Goal: Communication & Community: Answer question/provide support

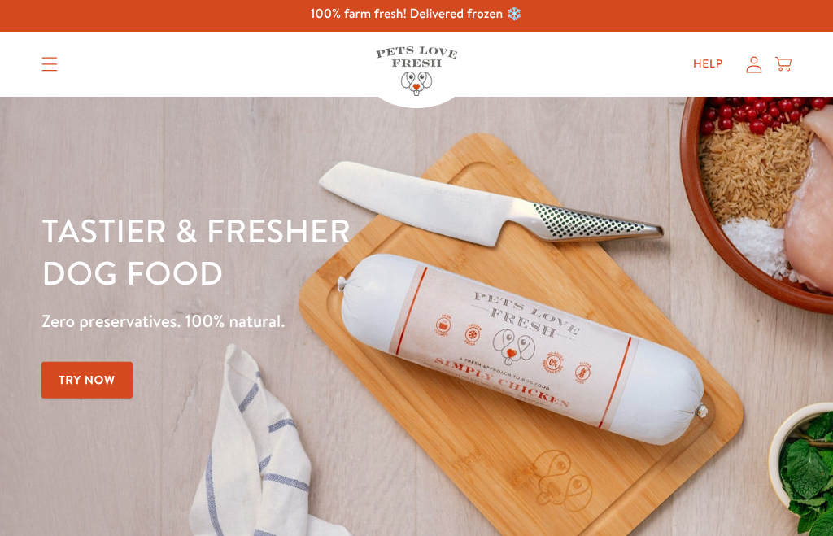
scroll to position [3, 0]
click at [760, 63] on icon at bounding box center [754, 64] width 16 height 17
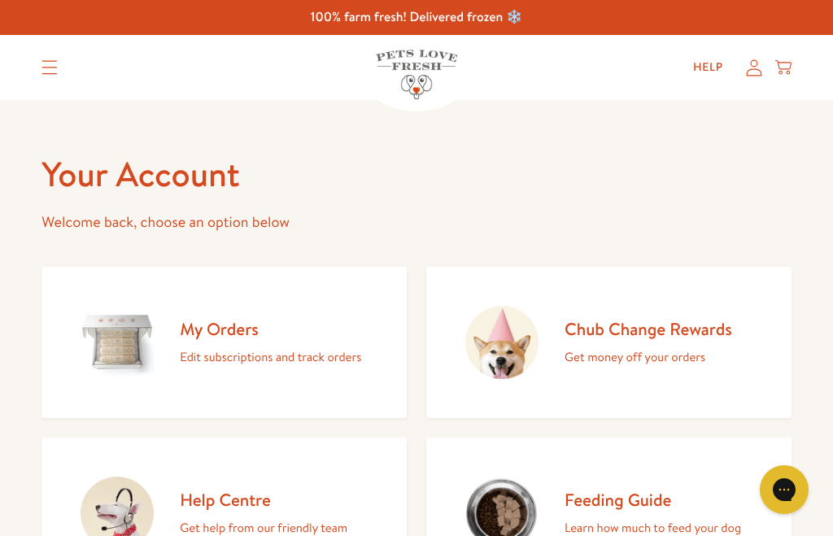
click at [119, 316] on img at bounding box center [117, 342] width 73 height 73
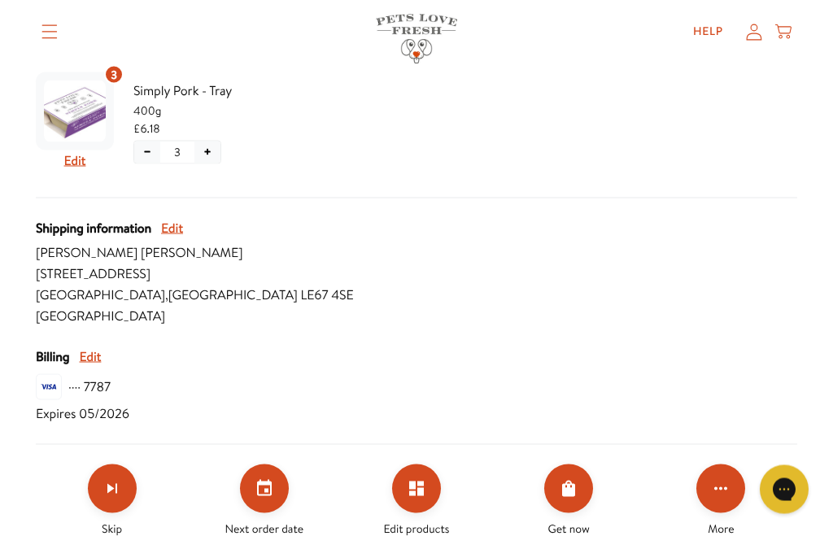
scroll to position [568, 0]
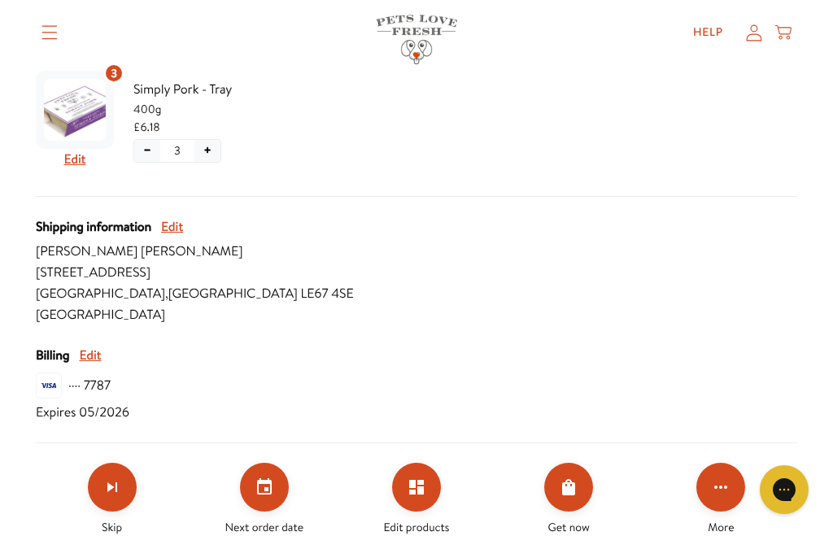
click at [264, 489] on icon "Set your next order date" at bounding box center [265, 488] width 20 height 20
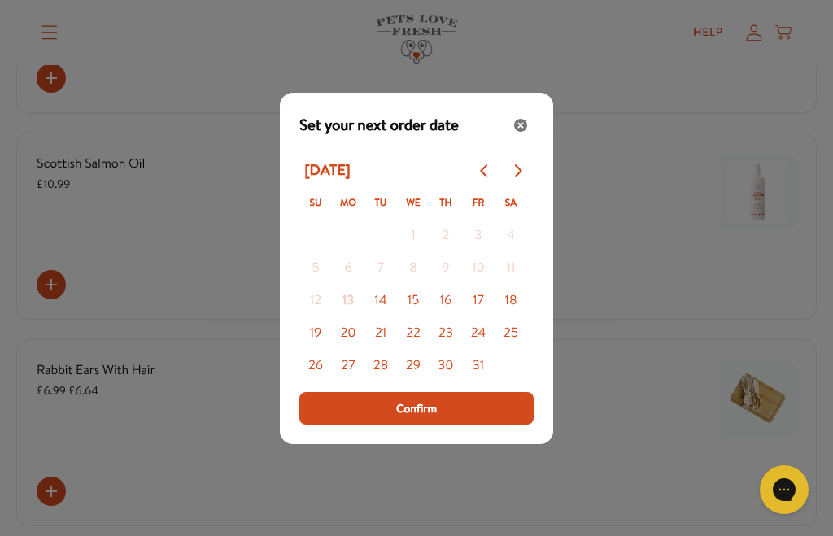
scroll to position [1298, 0]
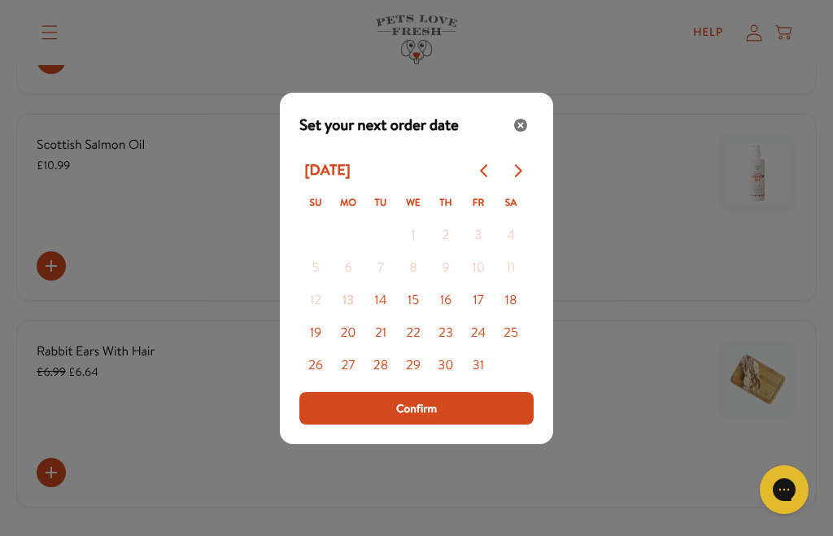
click at [524, 138] on div "Close" at bounding box center [521, 125] width 26 height 26
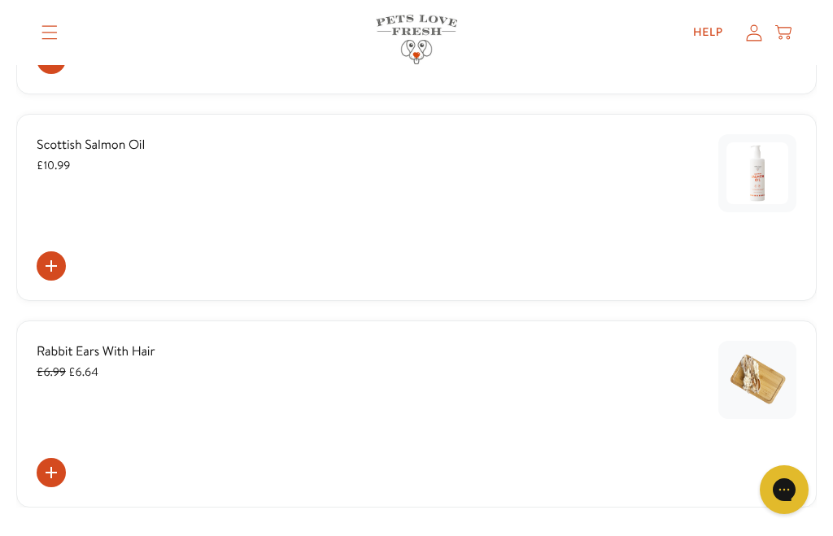
click at [723, 505] on div "Rabbit Ears With Hair £6.99 £6.64" at bounding box center [416, 414] width 800 height 187
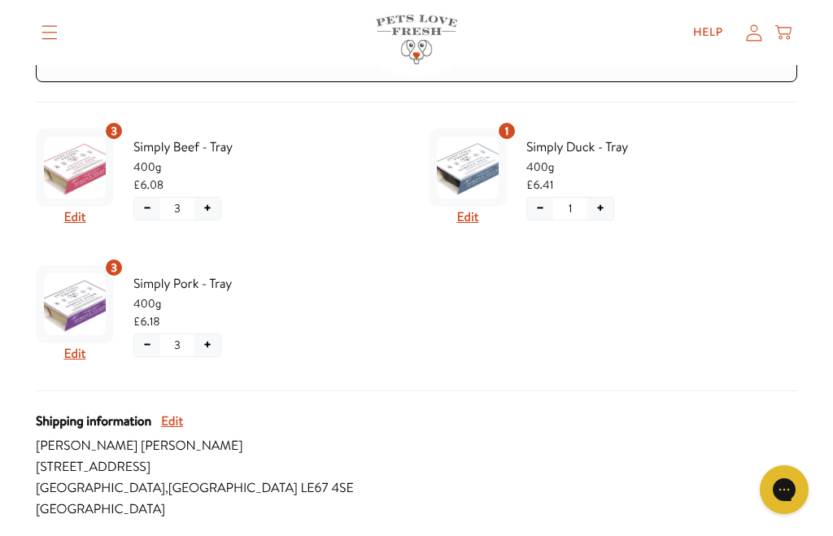
scroll to position [373, 0]
click at [474, 218] on button "Edit" at bounding box center [468, 217] width 22 height 21
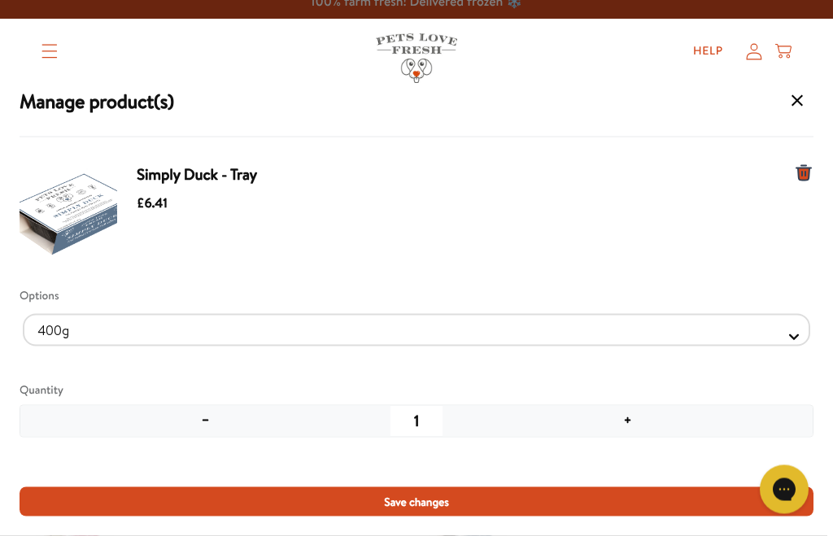
scroll to position [0, 0]
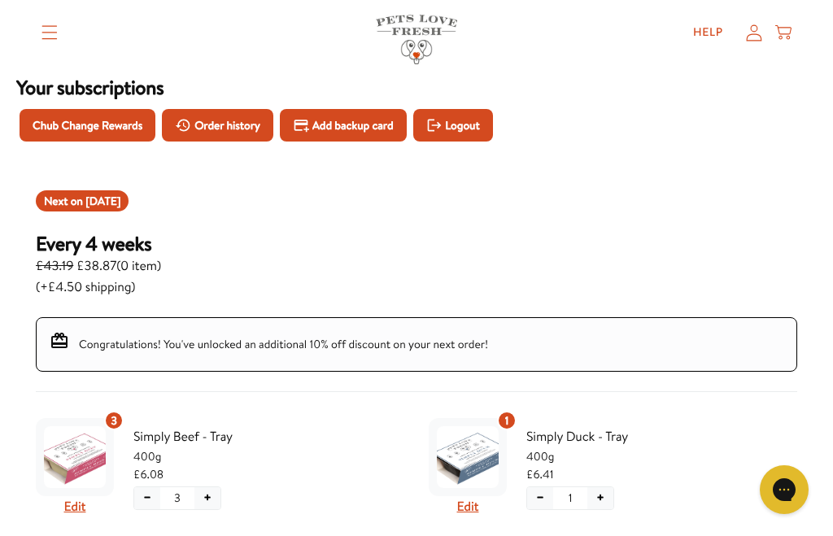
scroll to position [82, 0]
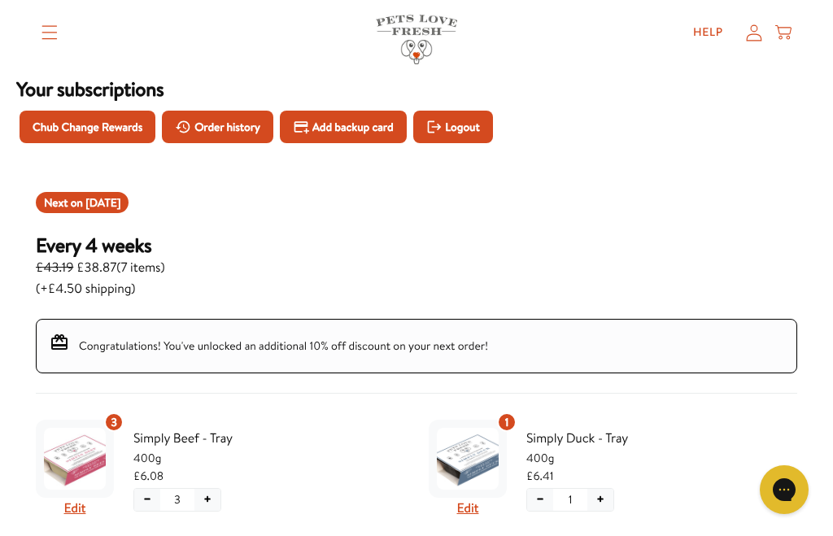
click at [698, 24] on link "Help" at bounding box center [708, 32] width 56 height 33
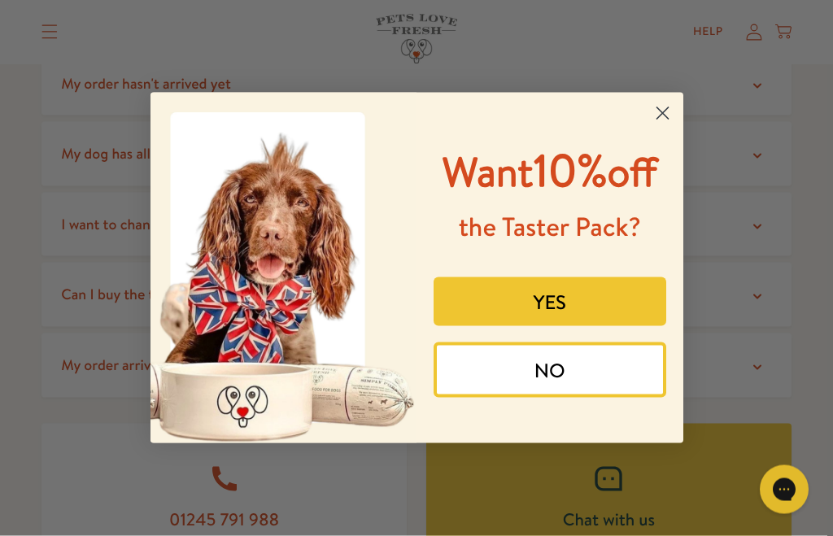
scroll to position [373, 0]
click at [668, 120] on icon "Close dialog" at bounding box center [661, 113] width 11 height 11
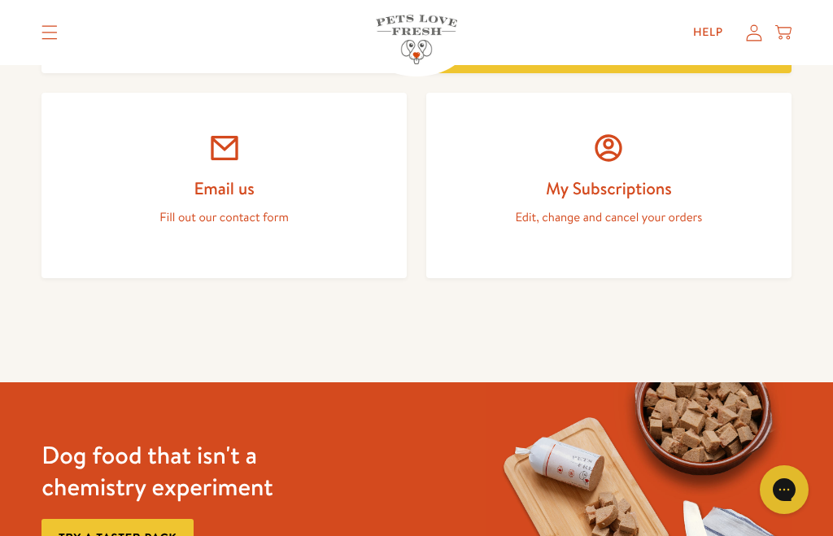
scroll to position [904, 0]
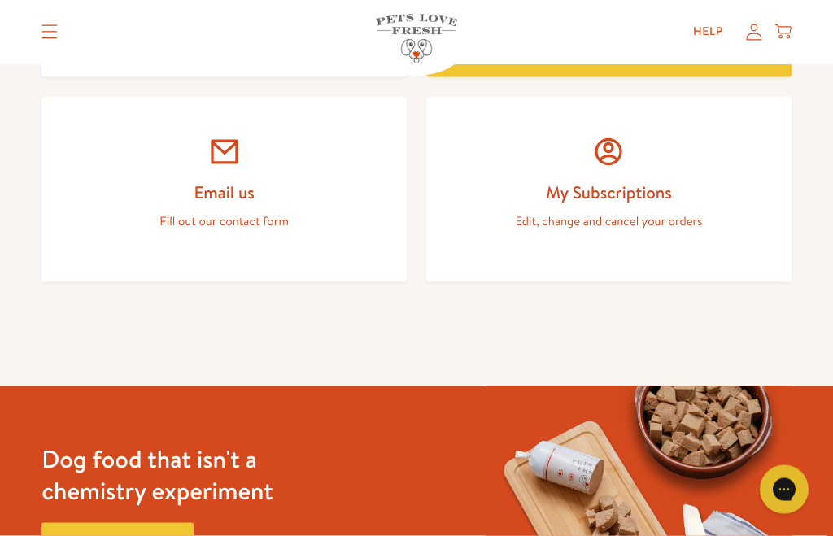
click at [604, 189] on h2 "My Subscriptions" at bounding box center [608, 192] width 287 height 22
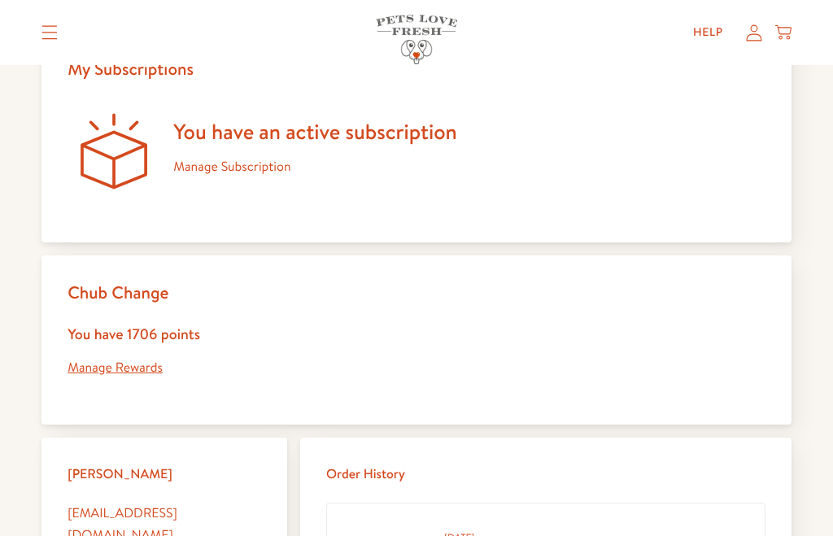
click at [216, 159] on link "Manage Subscription" at bounding box center [231, 167] width 117 height 18
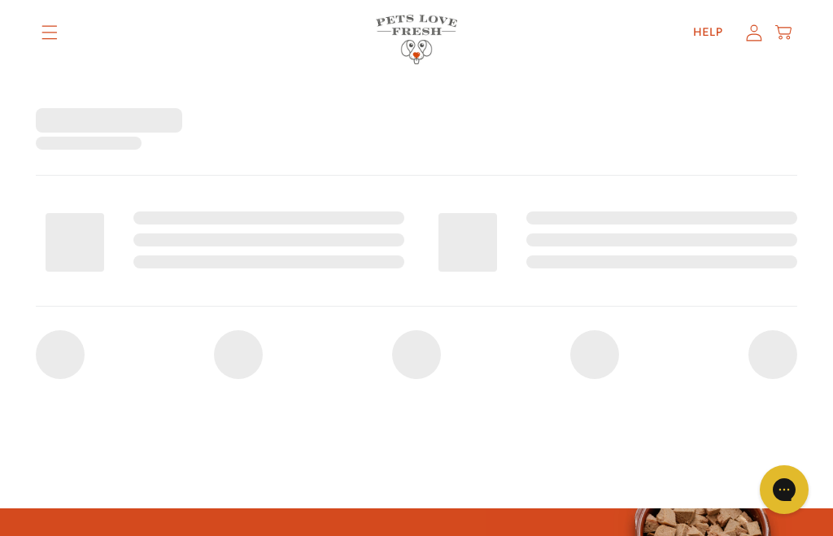
scroll to position [233, 0]
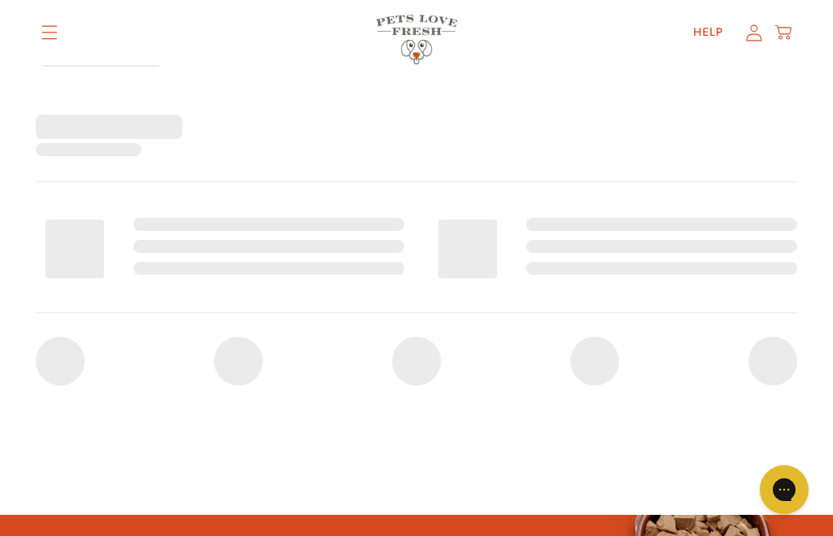
click at [40, 15] on summary "Translation missing: en.sections.header.menu" at bounding box center [49, 32] width 42 height 41
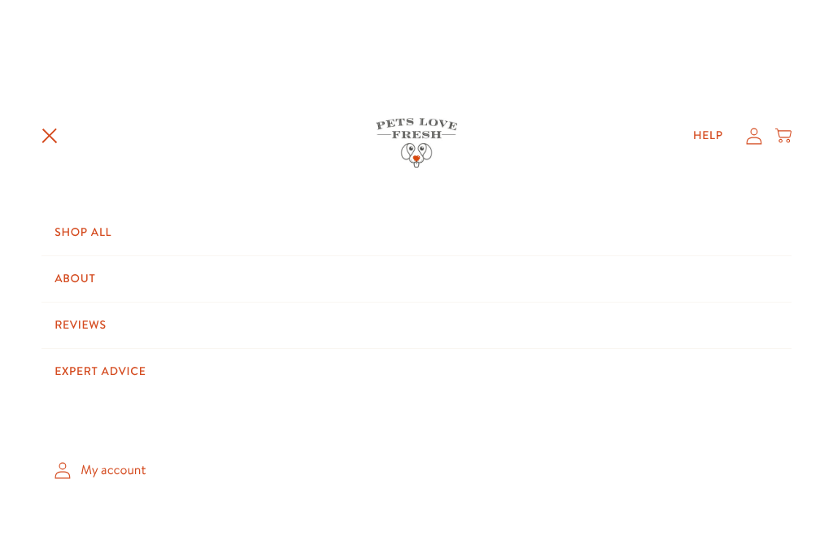
scroll to position [0, 0]
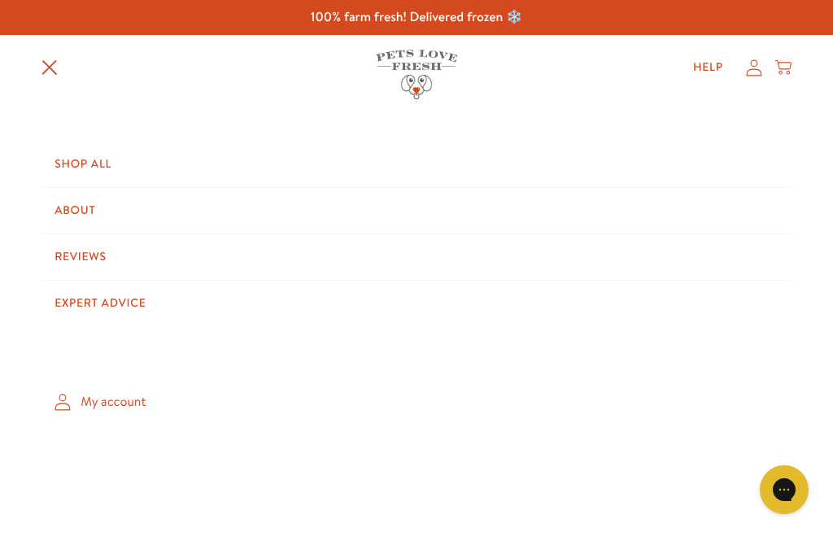
click at [53, 62] on icon "Translation missing: en.sections.header.menu" at bounding box center [49, 67] width 16 height 16
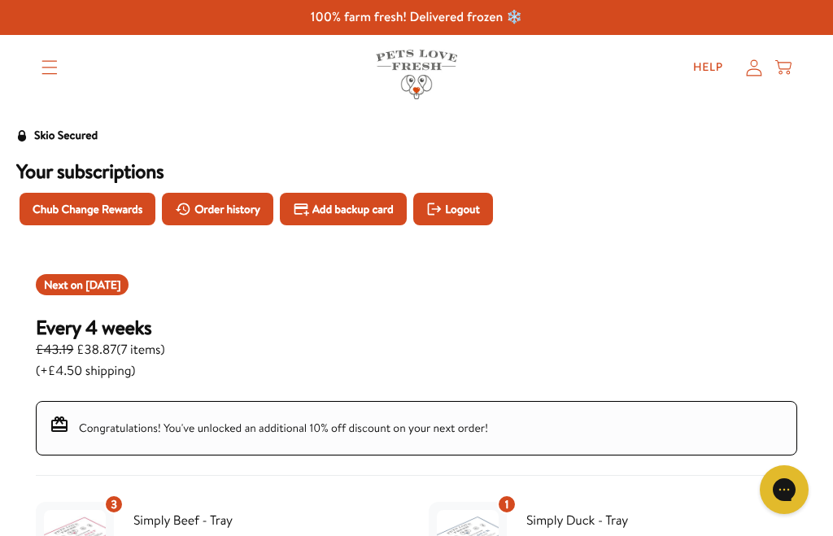
click at [63, 55] on summary "Translation missing: en.sections.header.menu" at bounding box center [49, 67] width 42 height 41
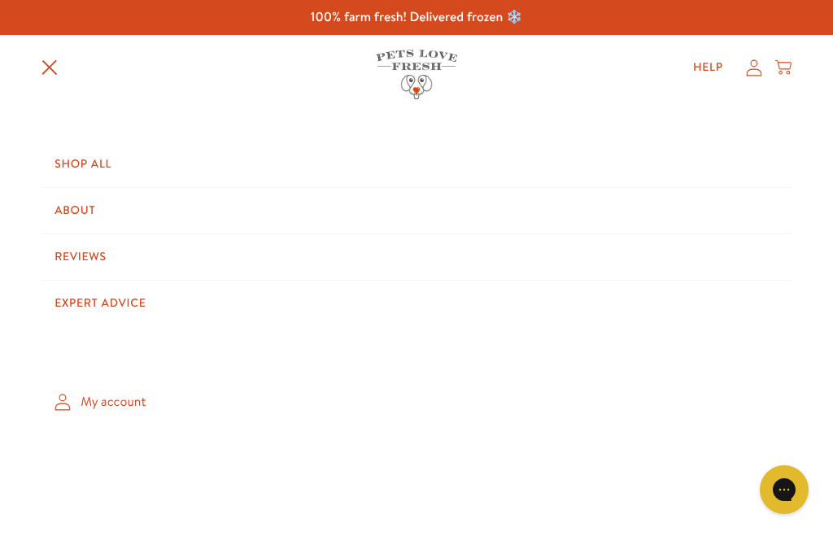
click at [37, 61] on summary "Translation missing: en.sections.header.menu" at bounding box center [49, 67] width 42 height 42
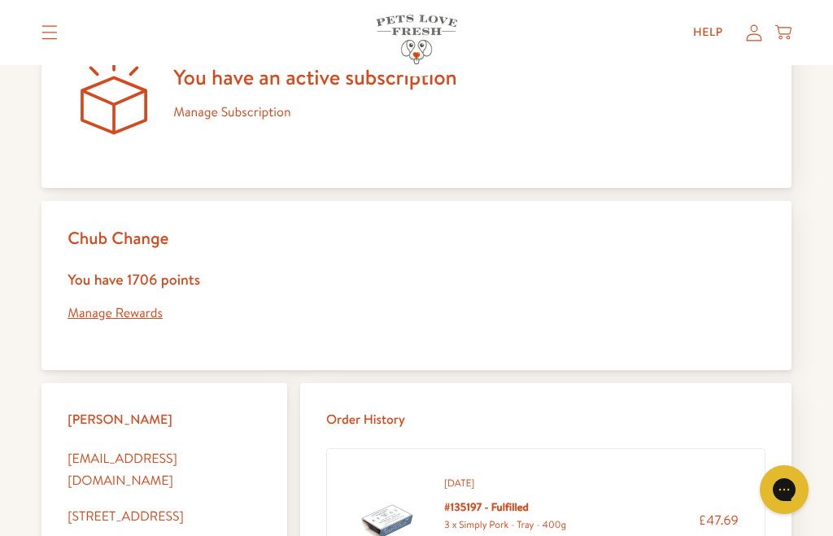
click at [218, 103] on link "Manage Subscription" at bounding box center [231, 112] width 117 height 18
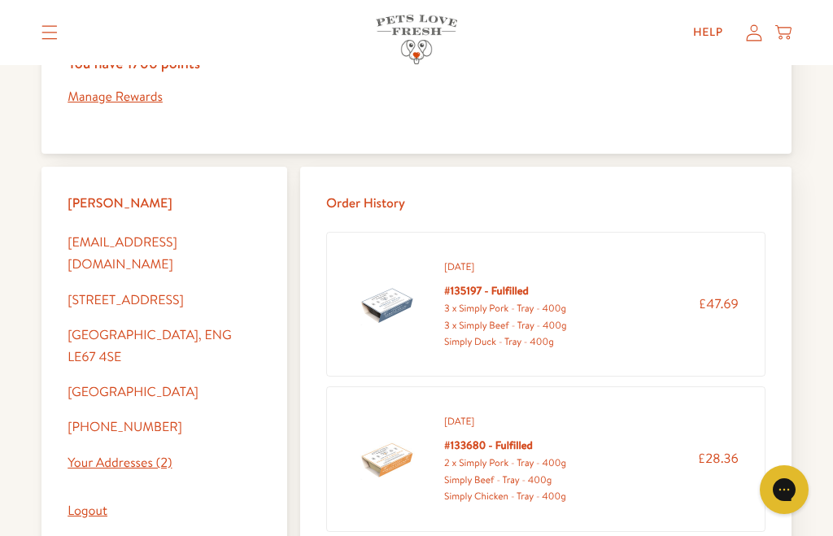
scroll to position [435, 0]
click at [507, 301] on div "3 x Simply Pork - Tray - 400g" at bounding box center [505, 309] width 122 height 16
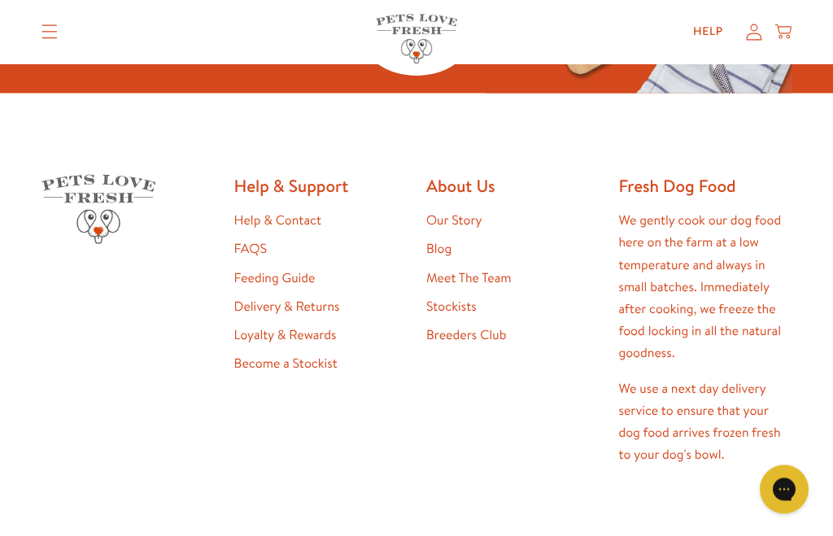
scroll to position [1049, 0]
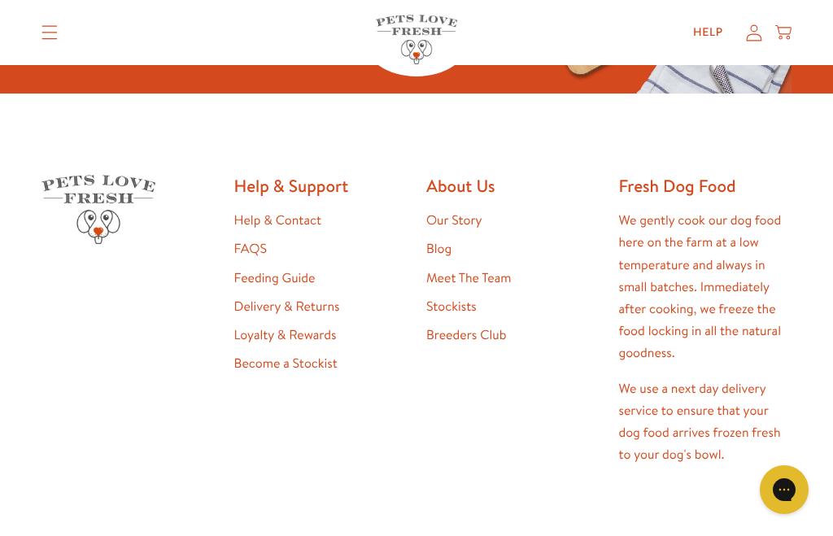
click at [301, 299] on link "Delivery & Returns" at bounding box center [287, 307] width 106 height 18
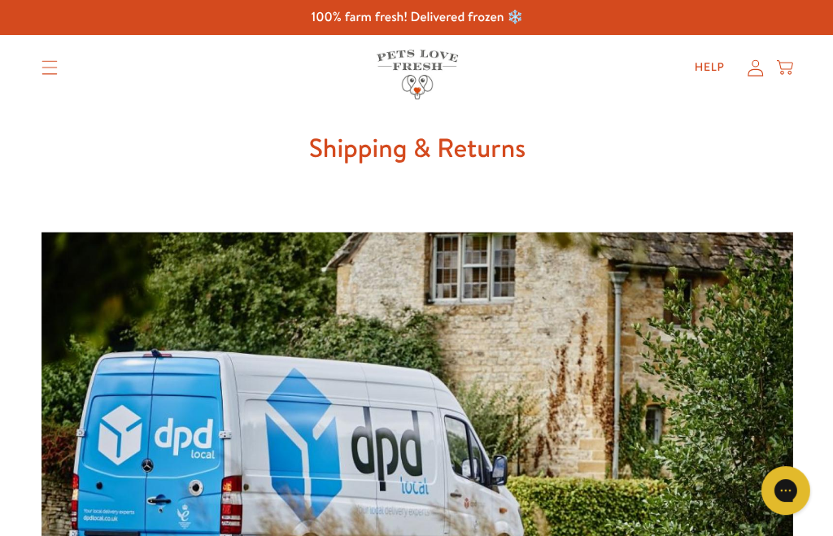
click at [704, 71] on link "Help" at bounding box center [708, 67] width 56 height 33
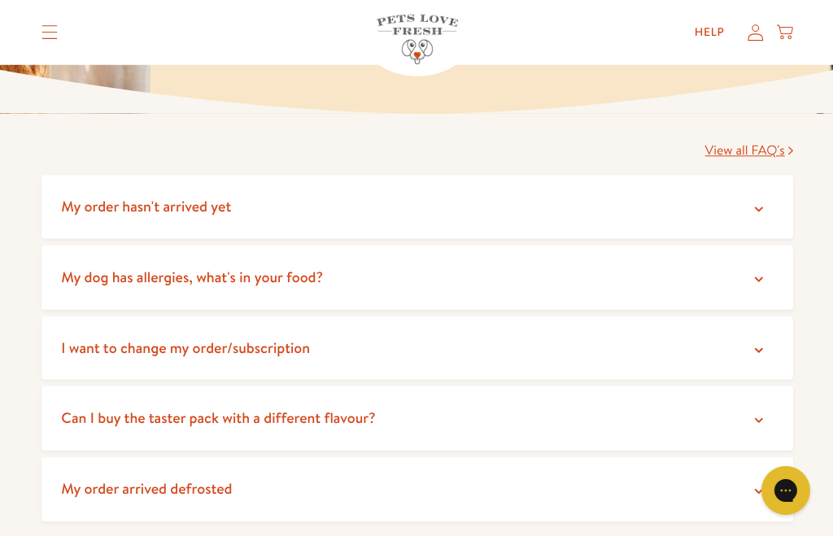
click at [753, 202] on icon at bounding box center [757, 209] width 16 height 16
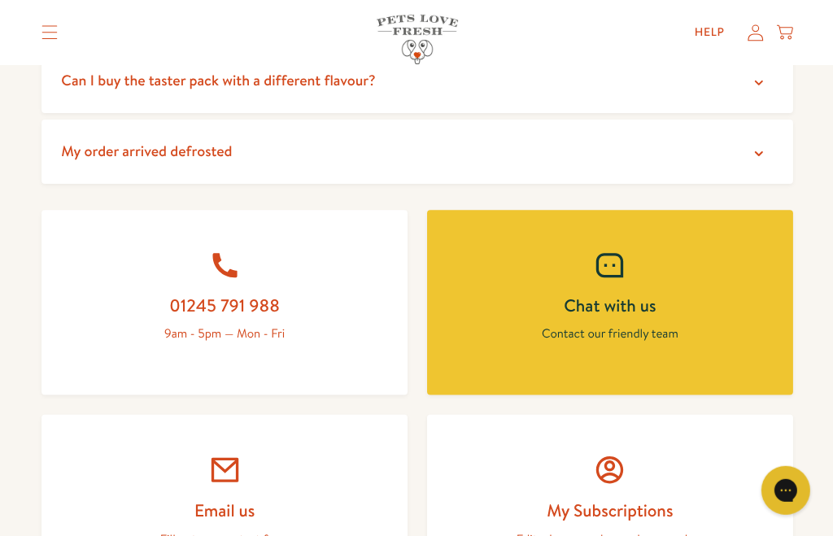
scroll to position [757, 0]
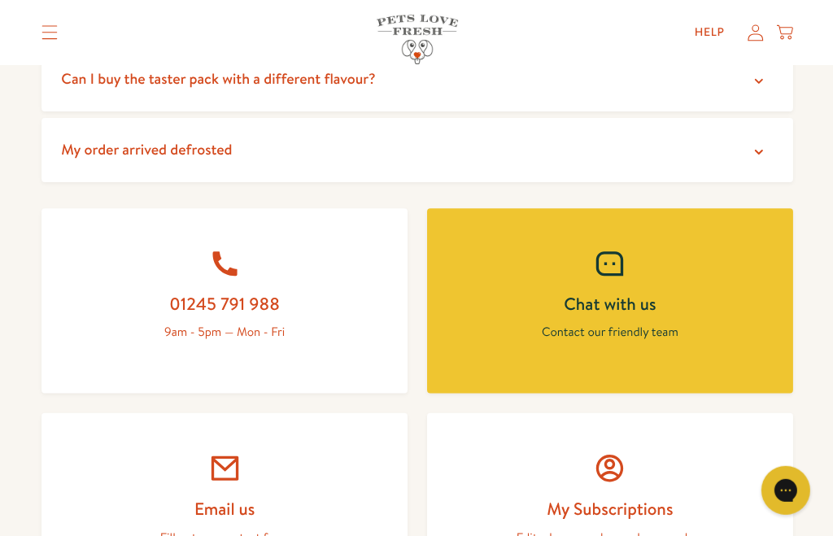
click at [616, 293] on h2 "Chat with us" at bounding box center [608, 304] width 287 height 22
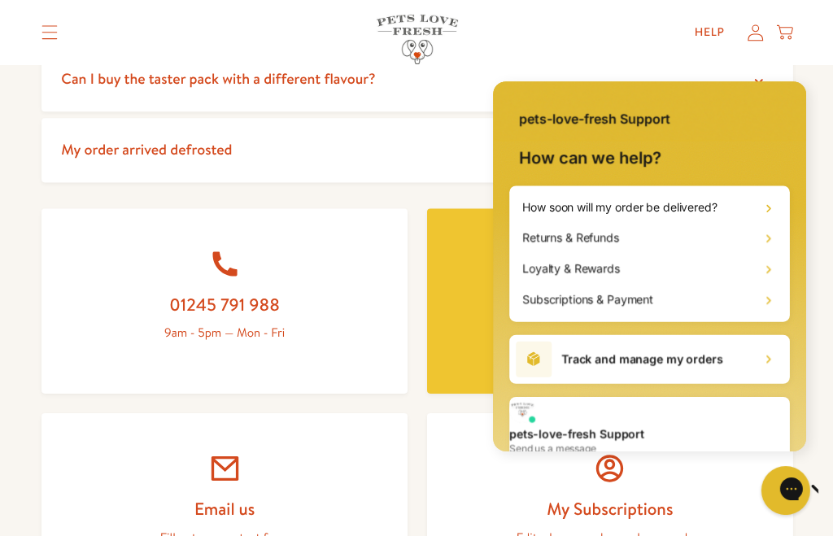
click at [670, 360] on h2 "Track and manage my orders" at bounding box center [641, 359] width 161 height 16
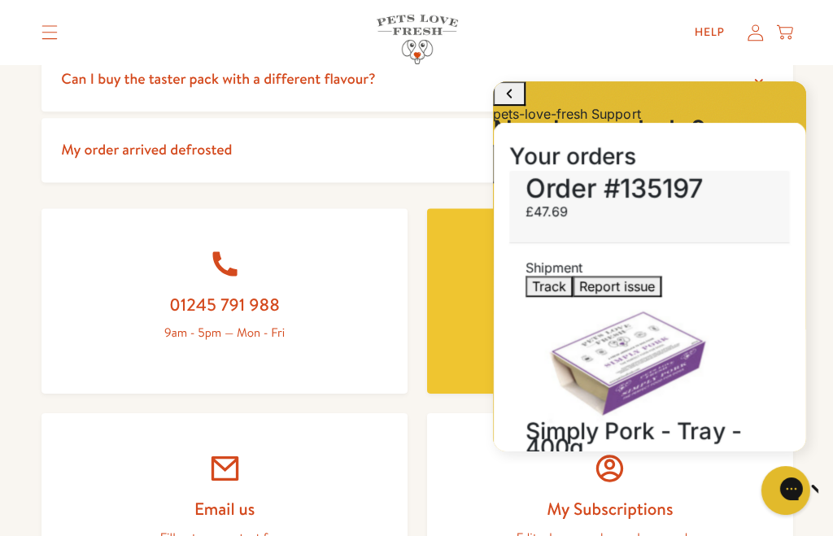
click at [619, 286] on span "Report issue" at bounding box center [617, 286] width 76 height 16
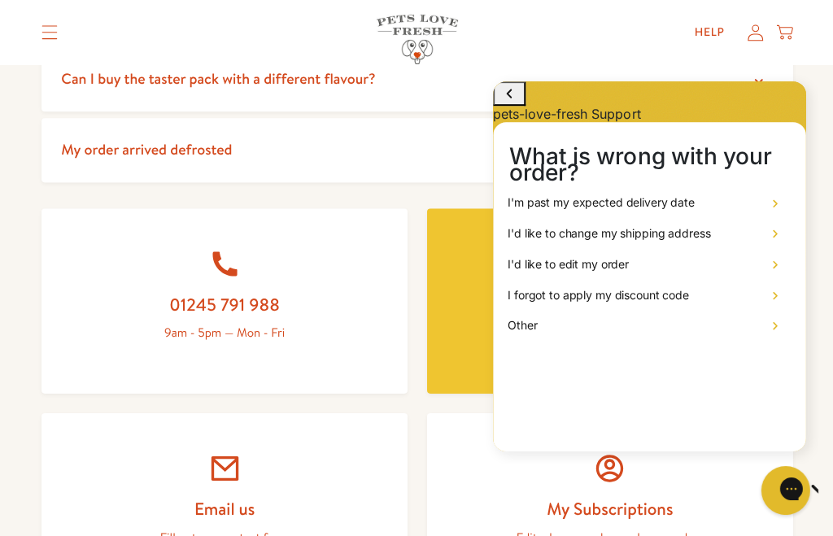
click at [511, 94] on button "go to home page" at bounding box center [509, 93] width 33 height 24
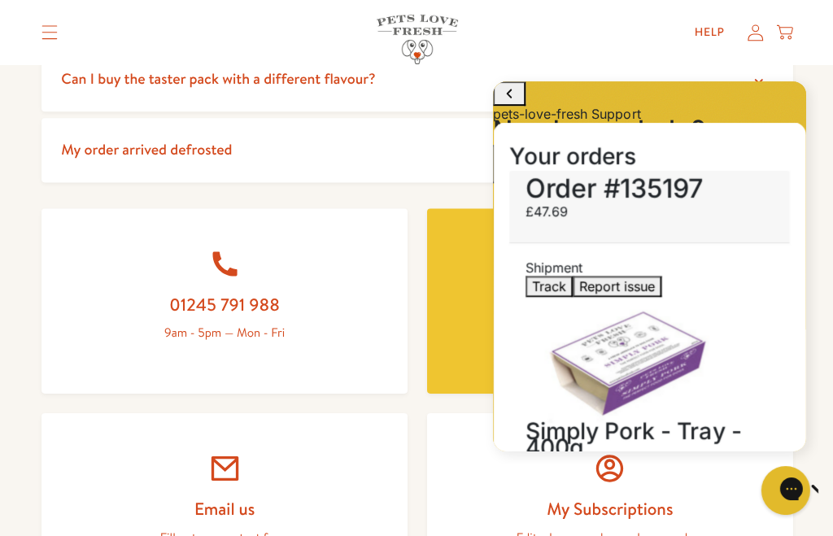
click at [618, 181] on span "Send us a message" at bounding box center [558, 172] width 119 height 16
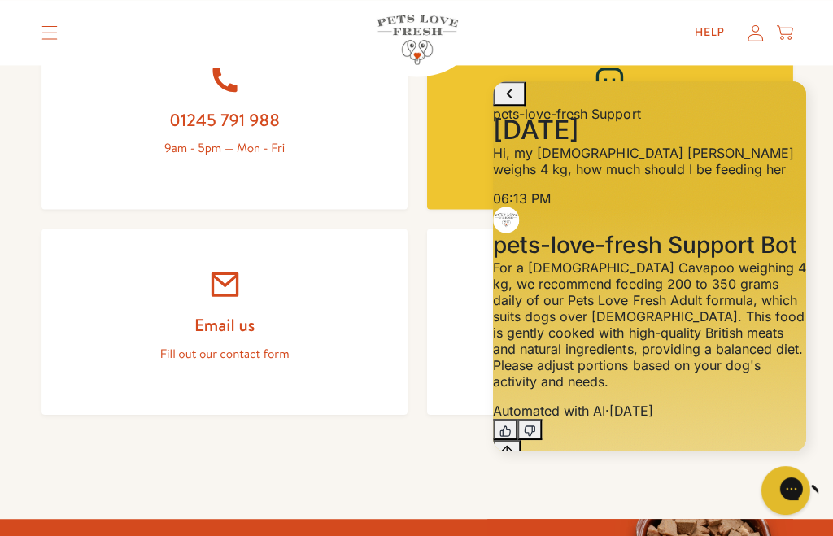
click at [474, 113] on h2 "Chat with us" at bounding box center [608, 120] width 287 height 22
click at [514, 504] on icon "Add attachment" at bounding box center [509, 513] width 9 height 18
click at [473, 271] on div at bounding box center [608, 284] width 287 height 33
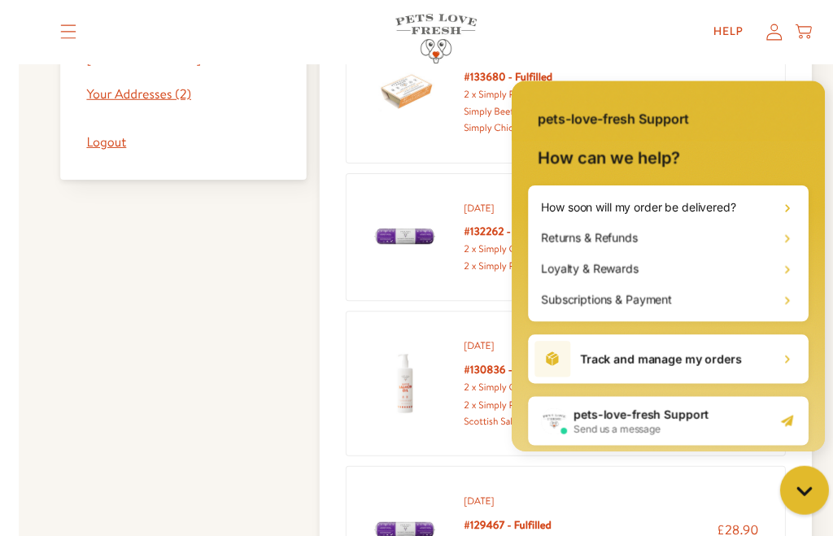
scroll to position [805, 0]
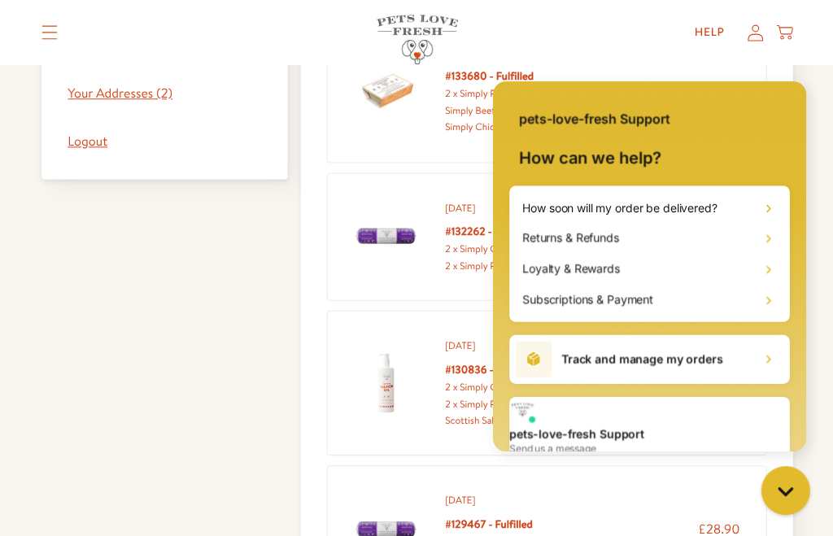
click at [655, 360] on h2 "Track and manage my orders" at bounding box center [641, 359] width 161 height 16
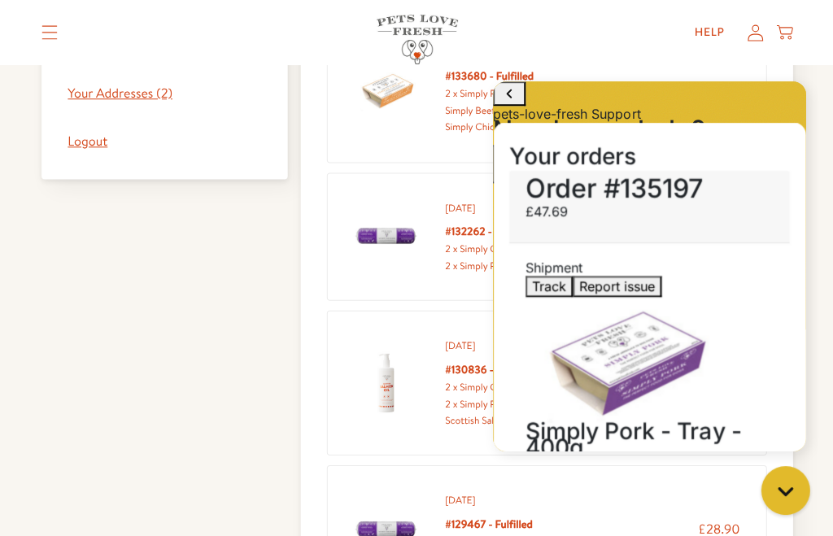
click at [618, 181] on span "Send us a message" at bounding box center [558, 172] width 119 height 16
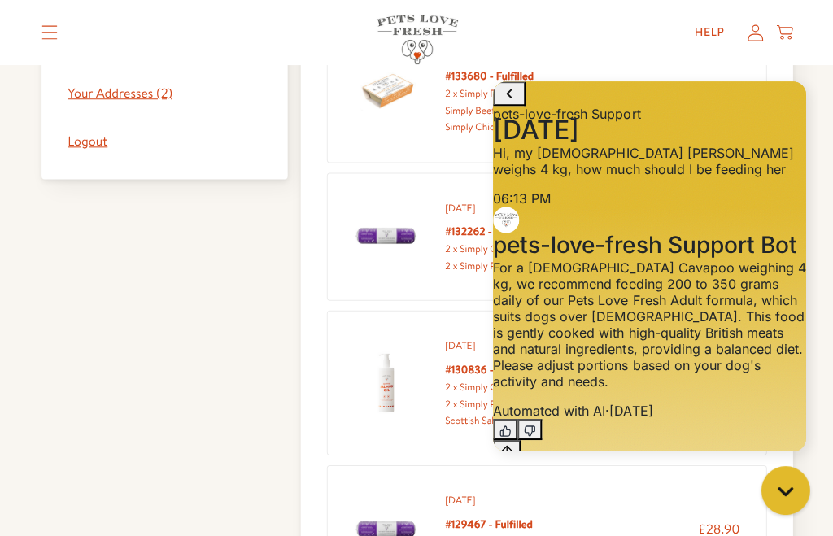
scroll to position [97, 0]
click at [576, 469] on textarea "live chat message input" at bounding box center [585, 479] width 185 height 36
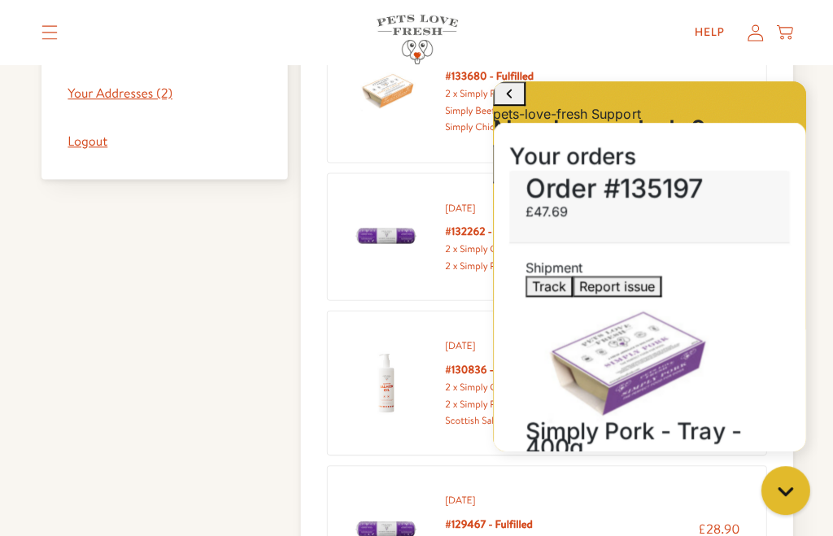
scroll to position [0, 0]
click at [642, 281] on span "Report issue" at bounding box center [617, 286] width 76 height 16
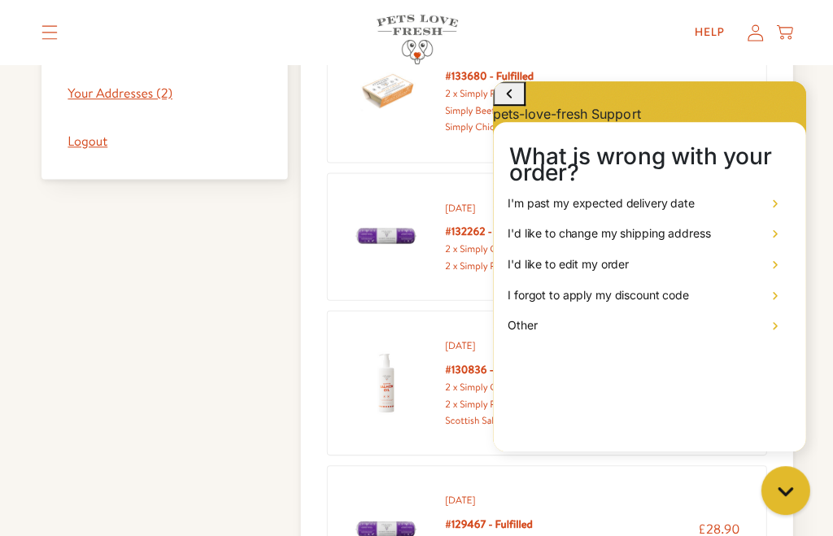
click at [770, 334] on icon at bounding box center [774, 325] width 16 height 16
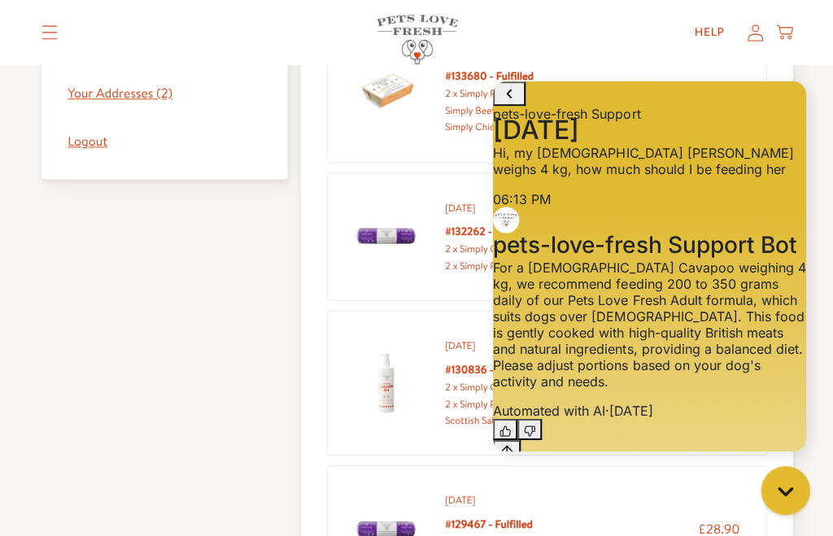
scroll to position [97, 0]
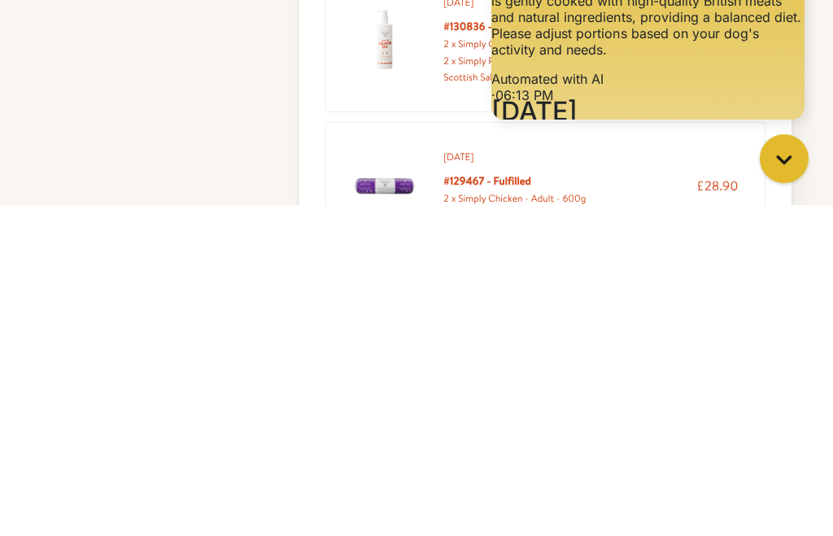
type textarea "Hi, I thought my delivery was due [DATE], also why have I had to pay postage , …"
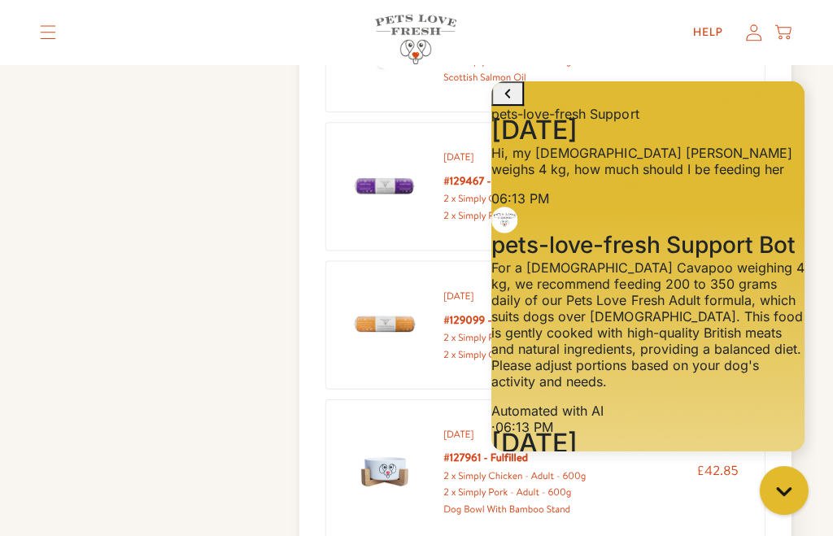
scroll to position [865, 0]
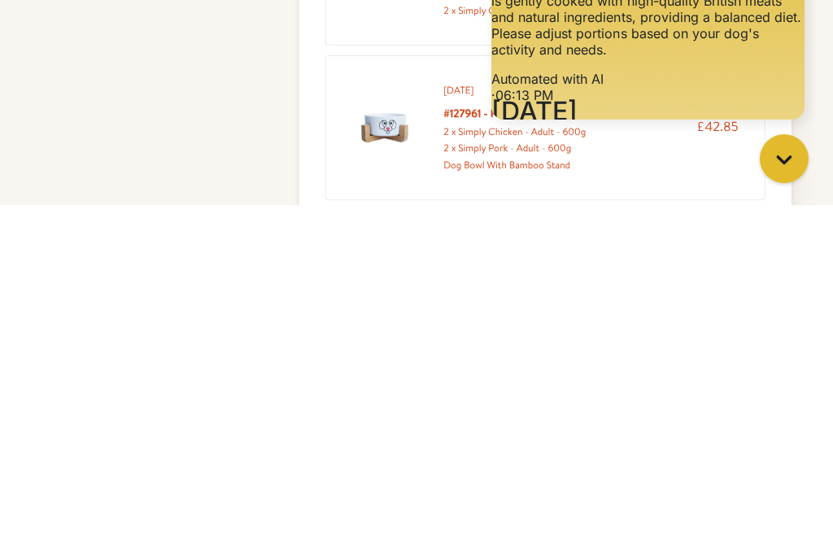
type textarea "Why was I charged postage"
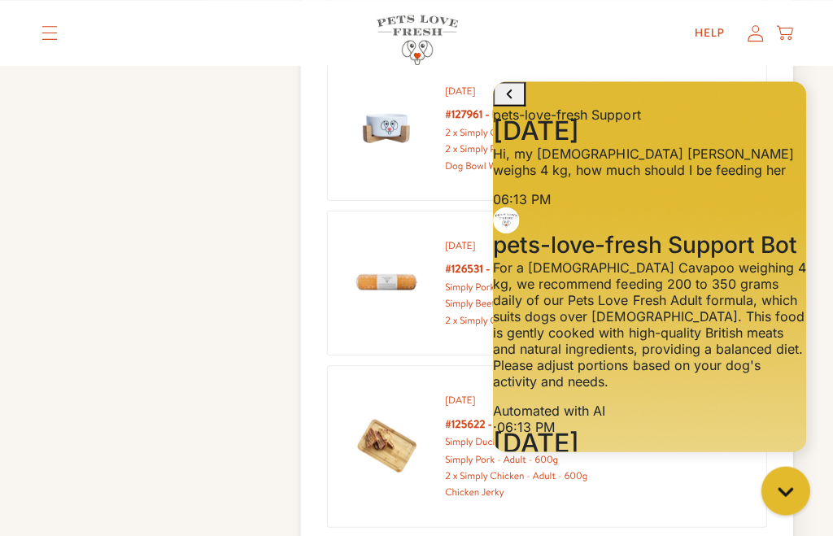
scroll to position [1205, 0]
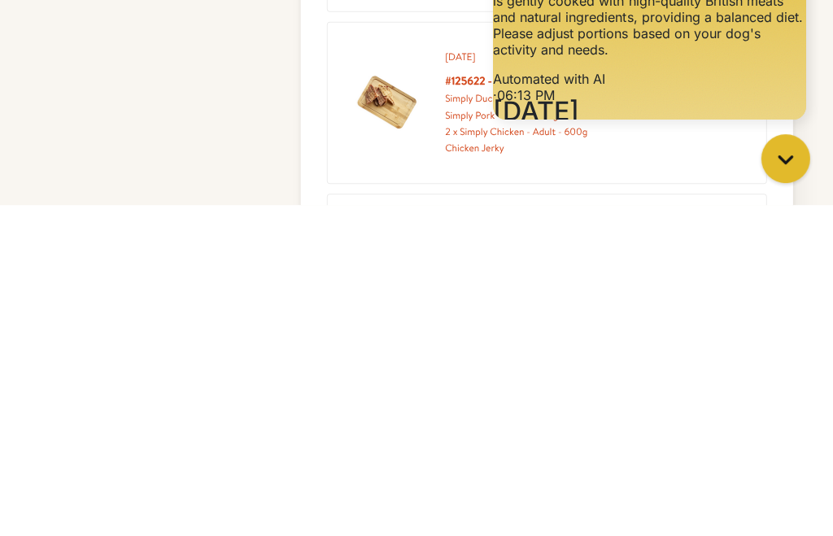
type textarea "Thank you so much [PERSON_NAME]"
click at [778, 154] on icon "Gorgias live chat" at bounding box center [785, 158] width 16 height 16
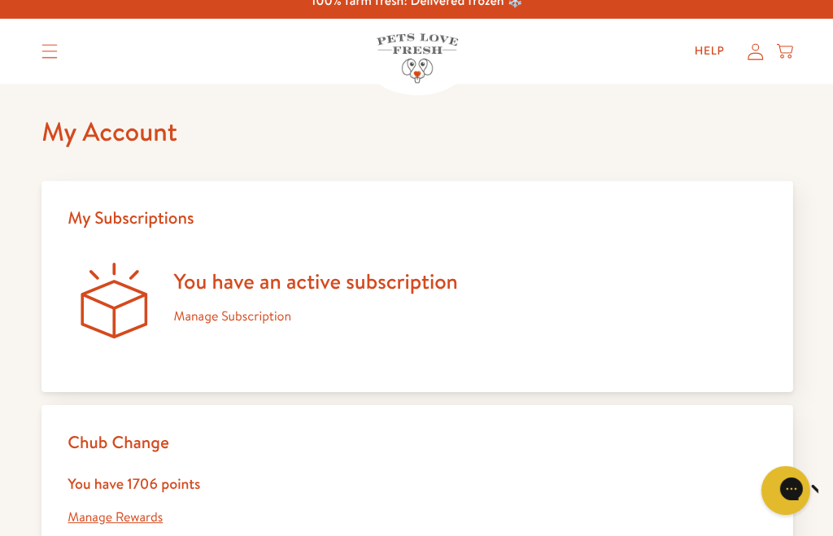
scroll to position [0, 0]
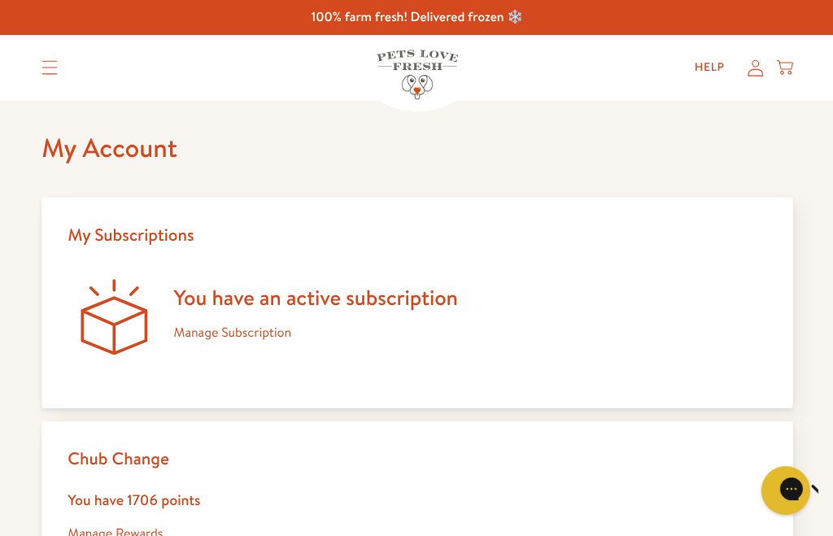
click at [717, 65] on link "Help" at bounding box center [708, 67] width 56 height 33
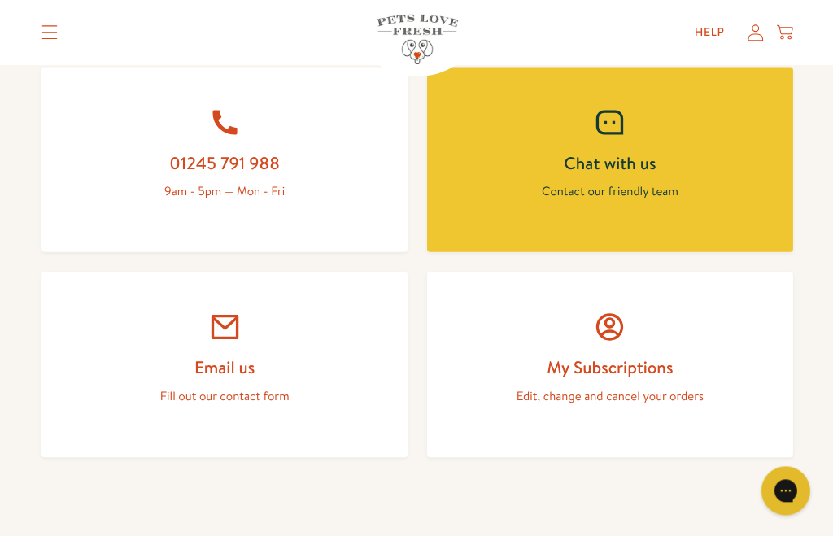
scroll to position [776, 0]
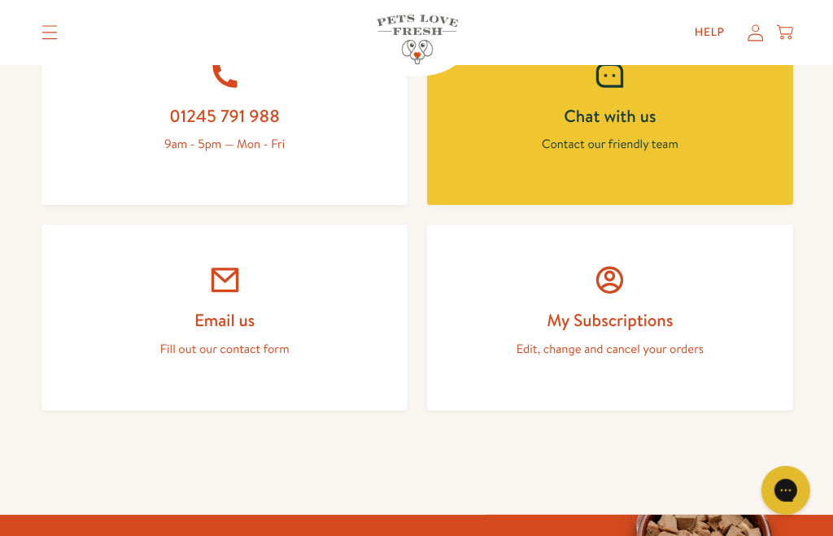
click at [731, 146] on p "Contact our friendly team" at bounding box center [608, 143] width 287 height 21
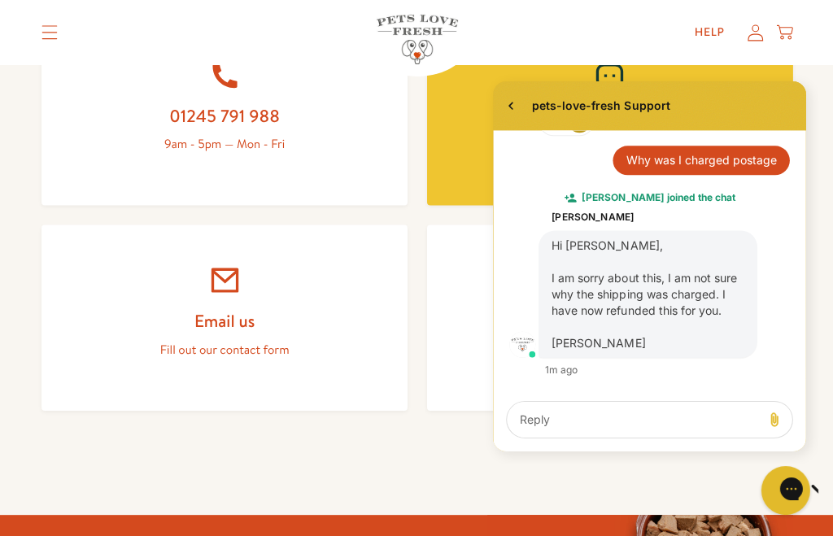
scroll to position [1328, 0]
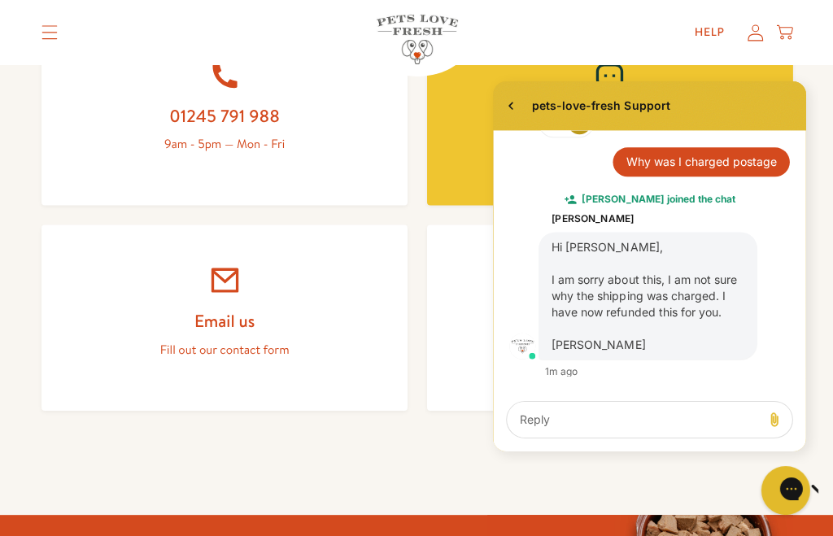
click at [557, 437] on textarea "live chat message input" at bounding box center [634, 419] width 242 height 36
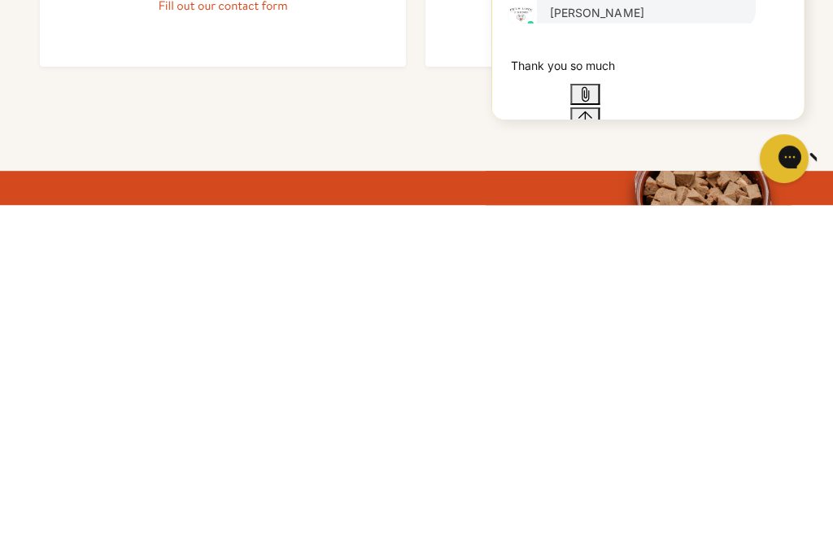
type textarea "Thank you so much [PERSON_NAME]"
click at [600, 129] on button "Send message" at bounding box center [584, 117] width 29 height 21
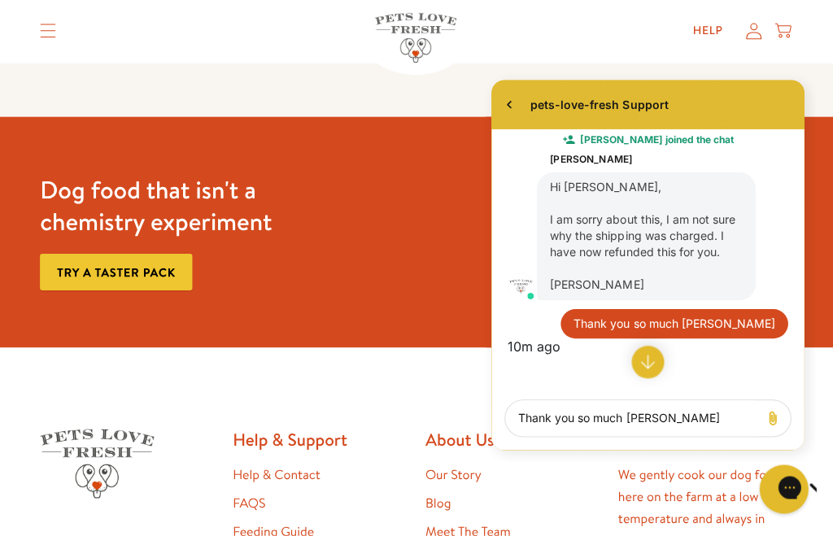
scroll to position [1424, 0]
